Goal: Find specific page/section: Find specific page/section

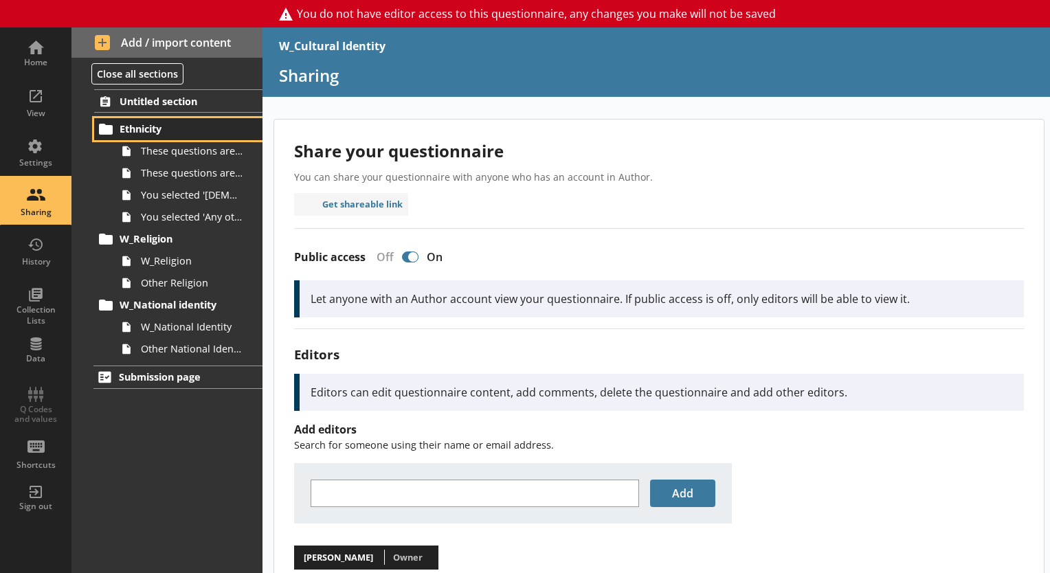
click at [157, 137] on link "Ethnicity" at bounding box center [178, 129] width 168 height 22
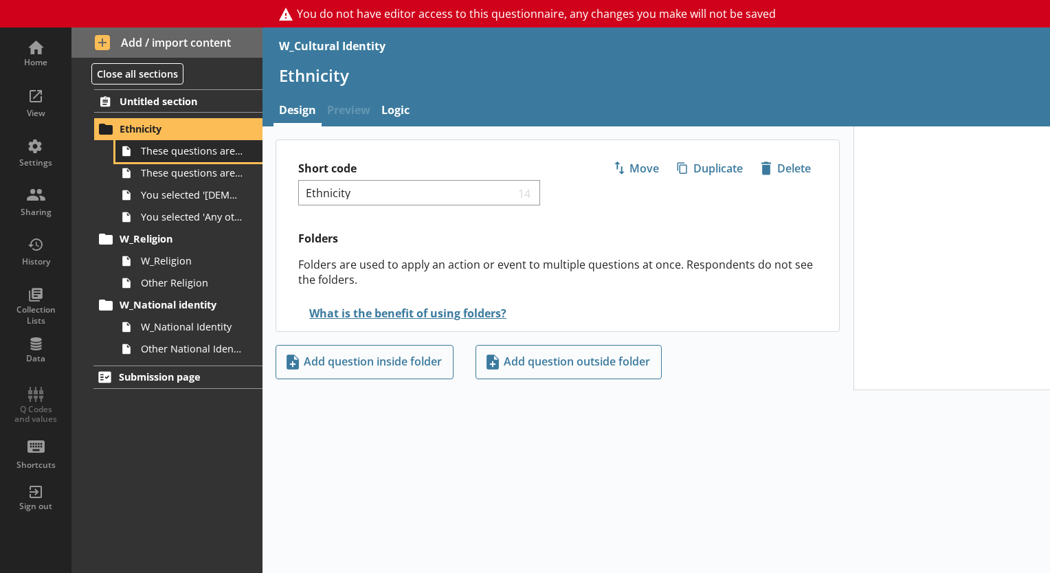
click at [212, 155] on span "These questions are about your ethnic group, 1 of 2." at bounding box center [192, 150] width 103 height 13
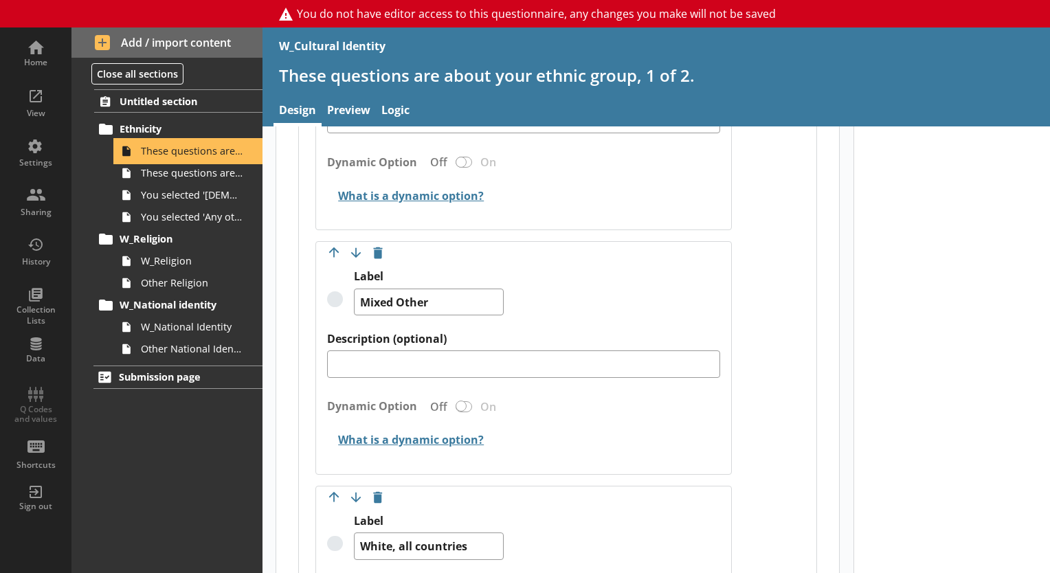
scroll to position [2268, 0]
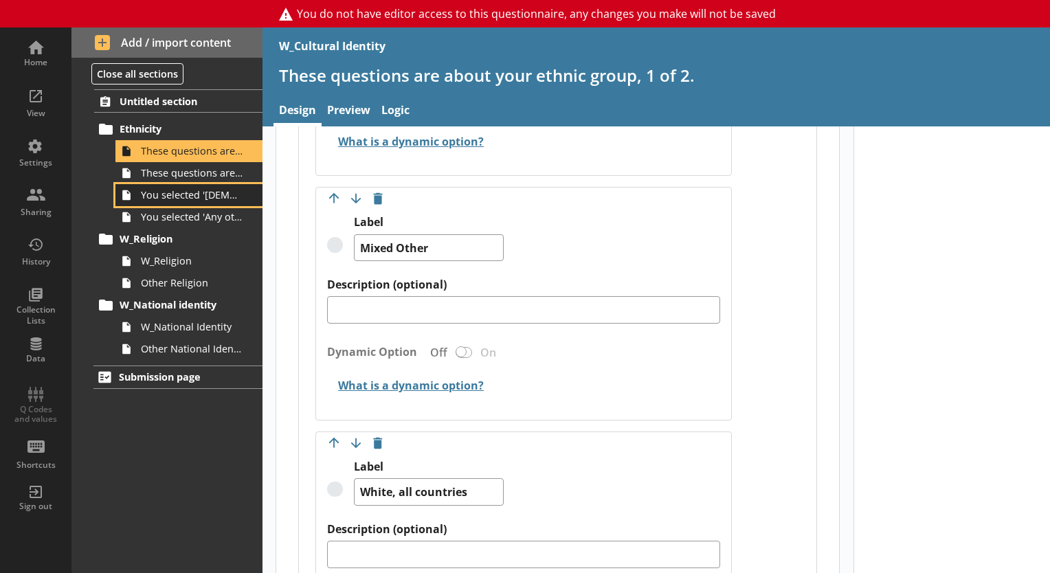
click at [212, 189] on span "You selected '[DEMOGRAPHIC_DATA]'." at bounding box center [192, 194] width 103 height 13
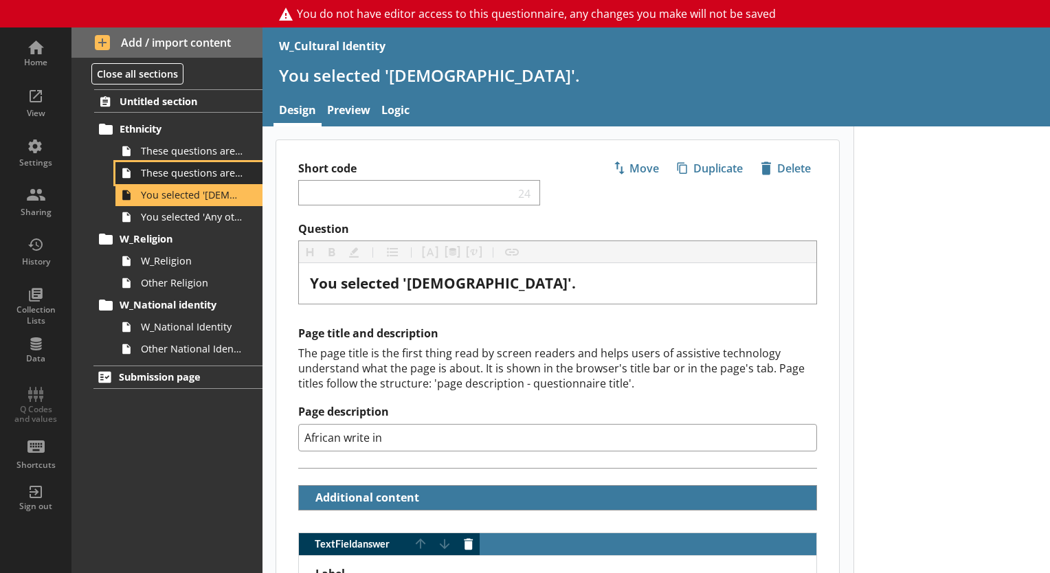
click at [203, 177] on span "These questions are about your ethnic group, 2 of 2." at bounding box center [192, 172] width 103 height 13
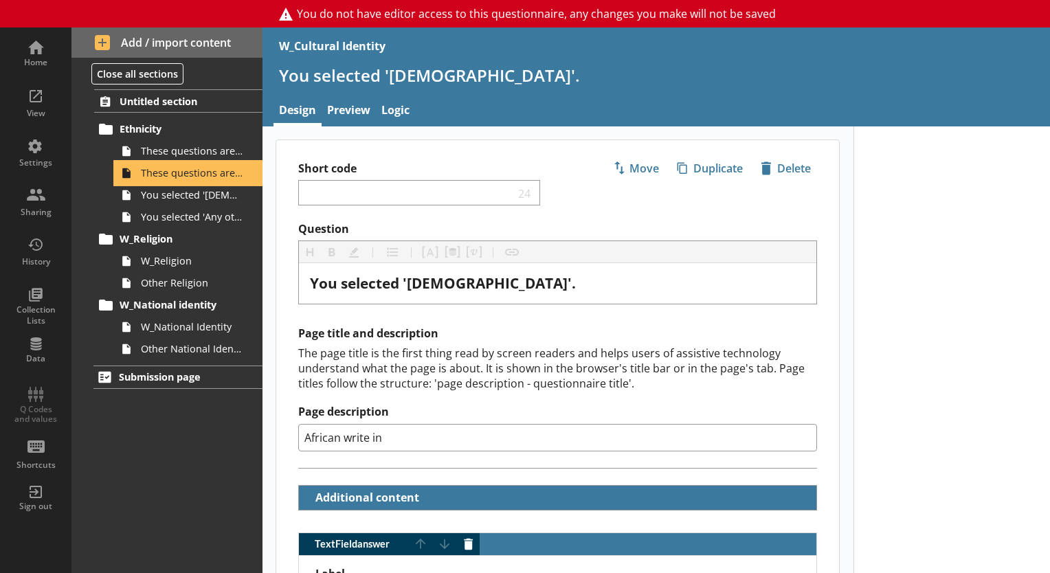
type textarea "x"
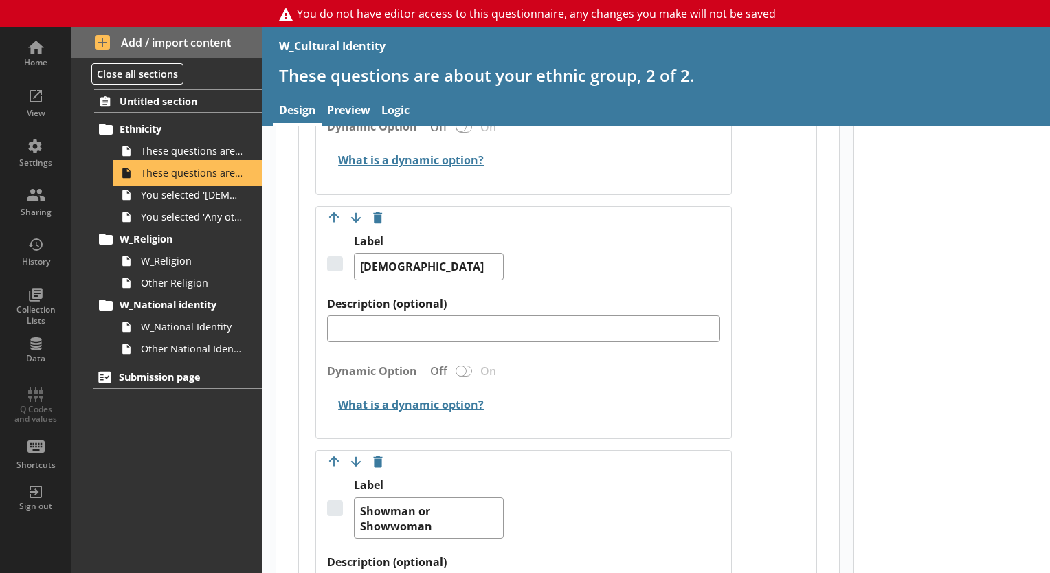
scroll to position [5705, 0]
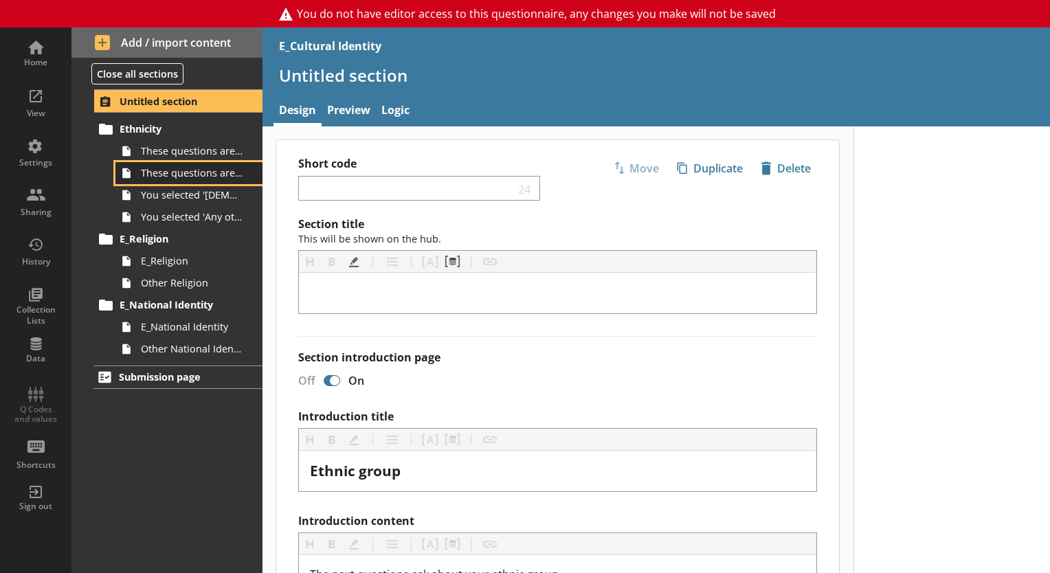
click at [179, 175] on span "These questions are about your ethnic group, 2 of 2." at bounding box center [192, 172] width 103 height 13
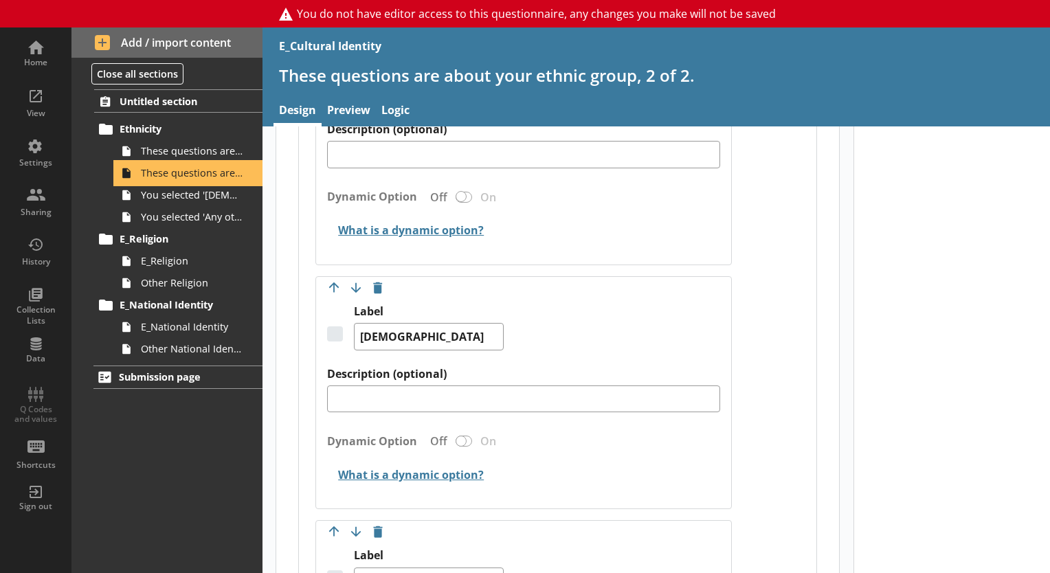
scroll to position [5705, 0]
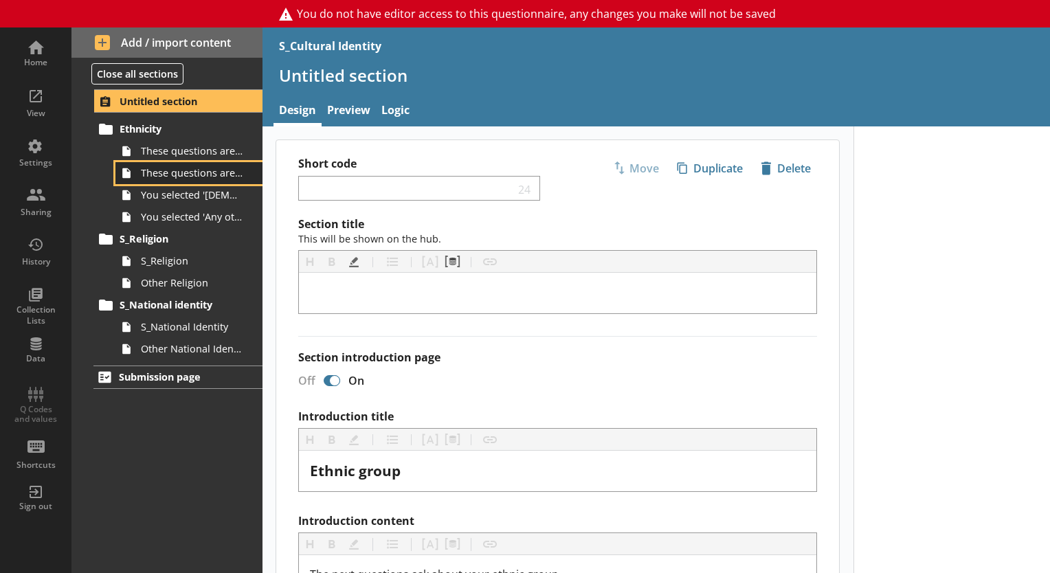
click at [206, 177] on span "These questions are about your ethnic group, 2 of 2." at bounding box center [192, 172] width 103 height 13
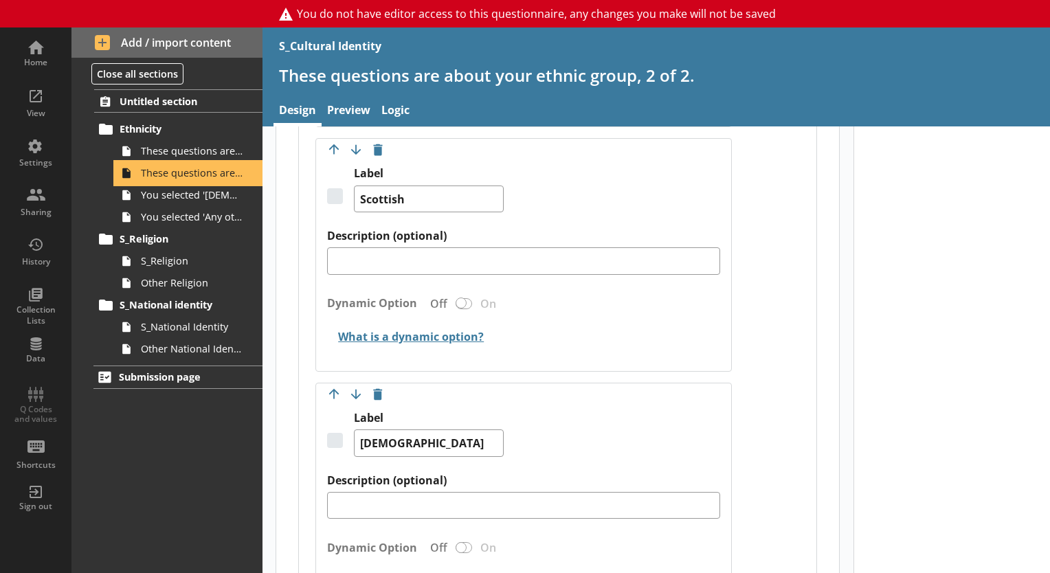
scroll to position [5567, 0]
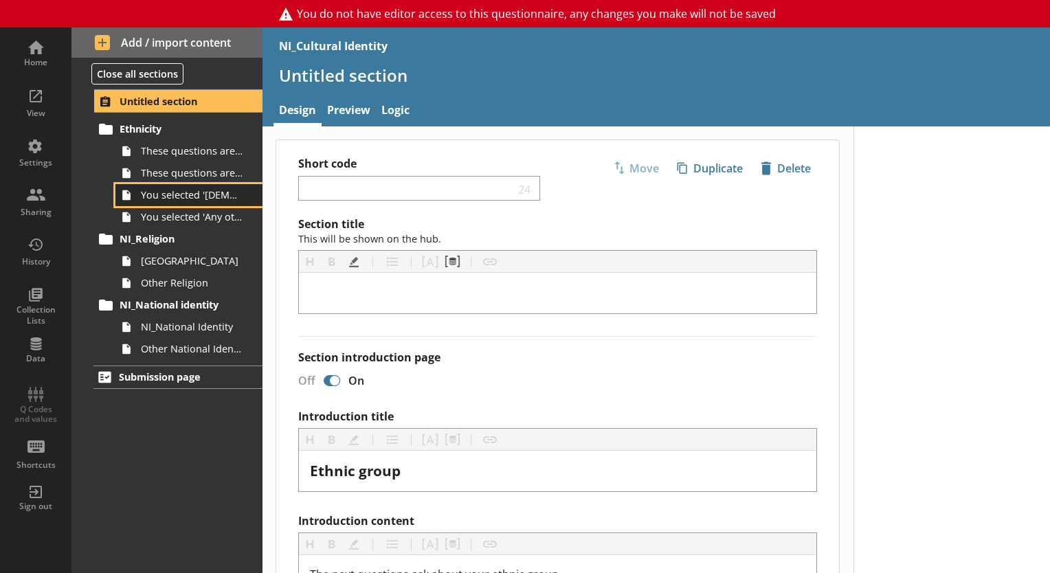
click at [186, 184] on link "You selected '[DEMOGRAPHIC_DATA]'." at bounding box center [188, 195] width 147 height 22
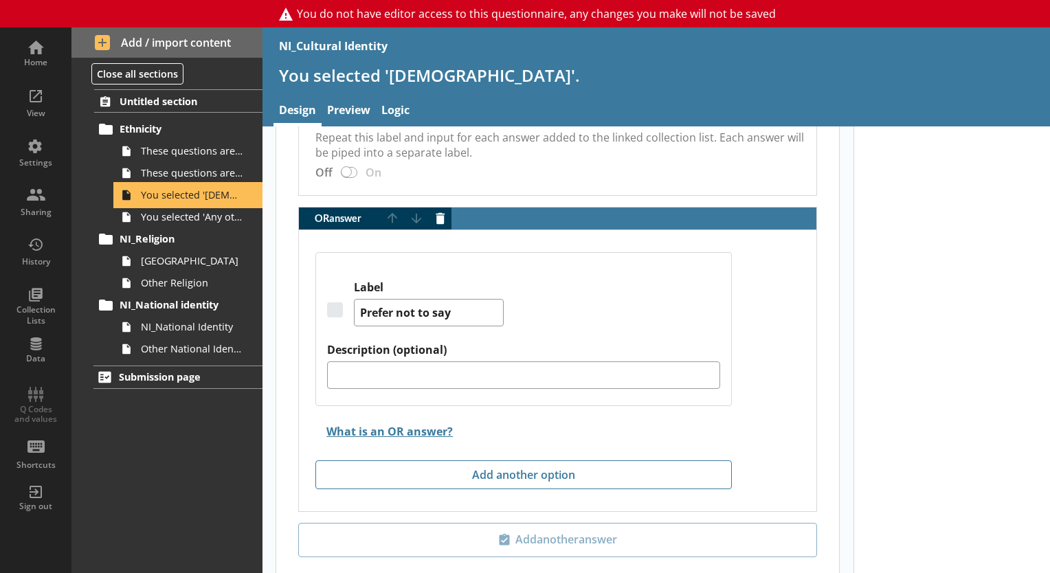
scroll to position [431, 0]
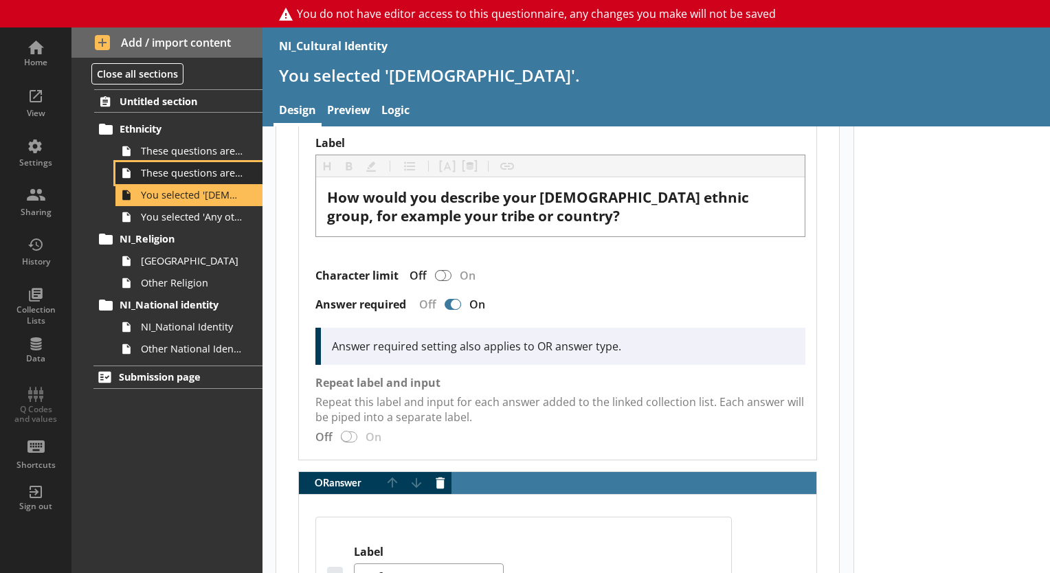
click at [148, 177] on span "These questions are about your ethnic group, 2 of 2." at bounding box center [192, 172] width 103 height 13
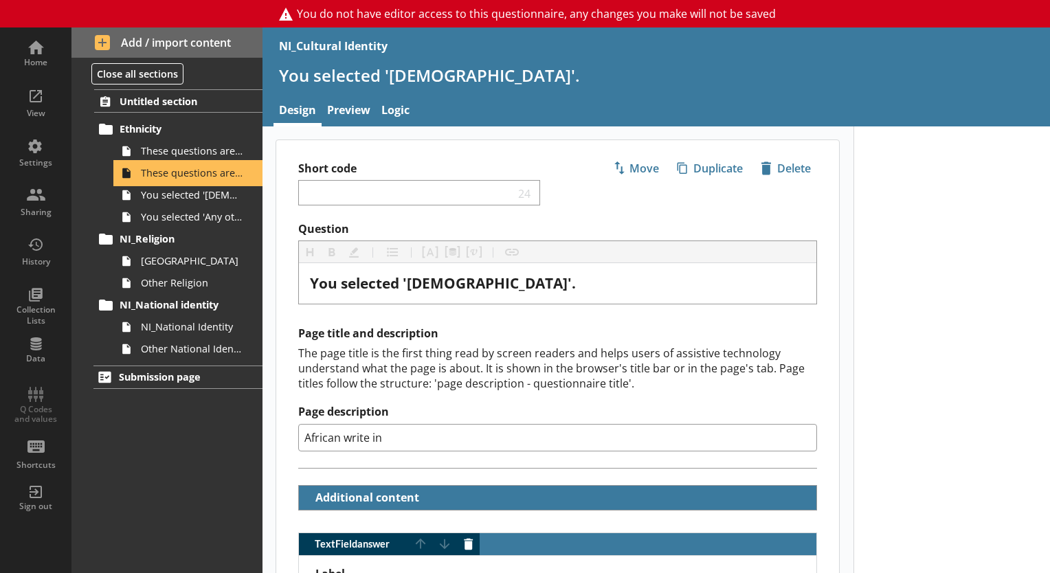
type textarea "x"
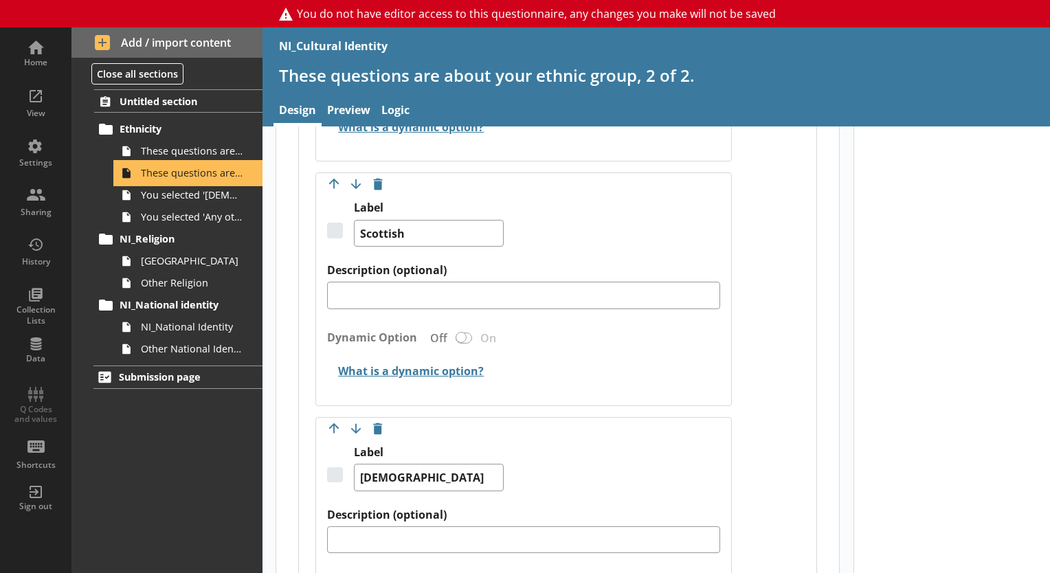
scroll to position [5567, 0]
